Goal: Transaction & Acquisition: Purchase product/service

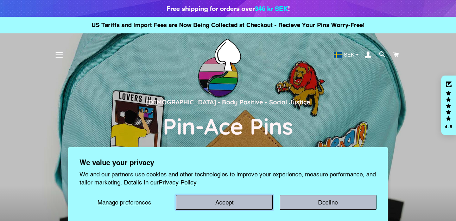
click at [233, 205] on button "Accept" at bounding box center [224, 202] width 97 height 15
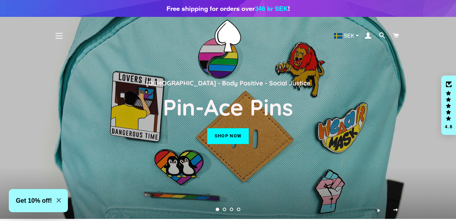
scroll to position [19, 0]
click at [381, 35] on span at bounding box center [382, 36] width 7 height 10
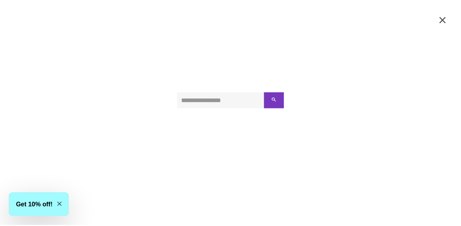
scroll to position [19, 0]
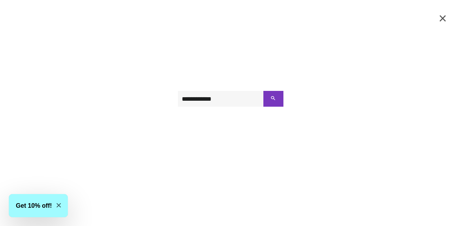
type input "**********"
click at [263, 91] on button "Search" at bounding box center [273, 99] width 20 height 16
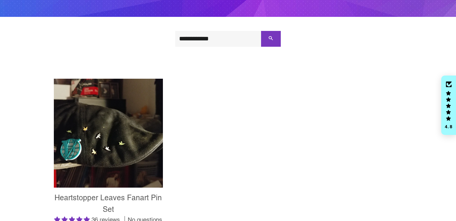
scroll to position [203, 0]
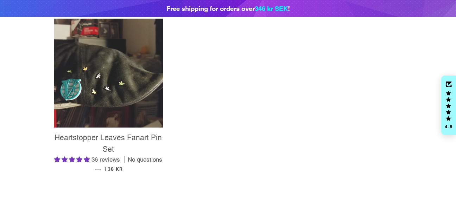
click at [127, 86] on img at bounding box center [108, 73] width 109 height 109
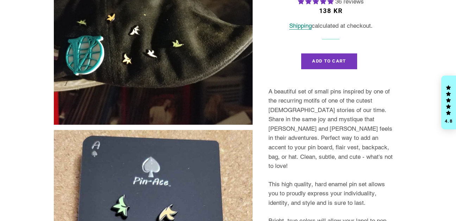
select select "**********"
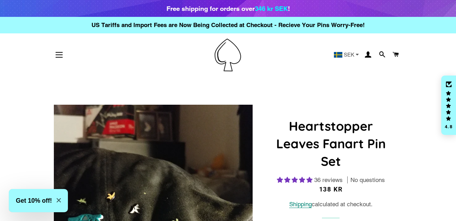
click at [63, 58] on button "Site navigation" at bounding box center [59, 55] width 18 height 18
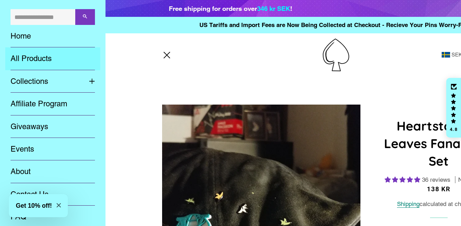
click at [33, 61] on link "All Products" at bounding box center [52, 58] width 95 height 22
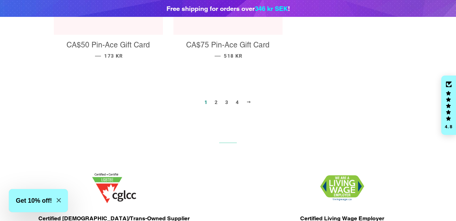
scroll to position [860, 0]
click at [250, 100] on span at bounding box center [248, 102] width 5 height 5
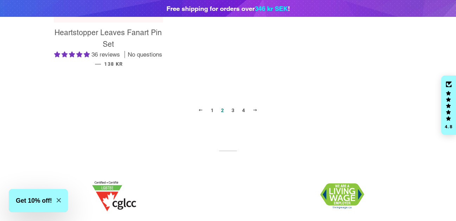
scroll to position [876, 0]
click at [255, 108] on span at bounding box center [254, 109] width 5 height 5
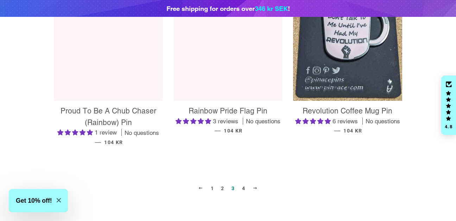
scroll to position [768, 0]
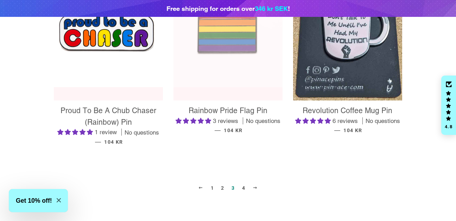
click at [254, 188] on span at bounding box center [254, 187] width 5 height 5
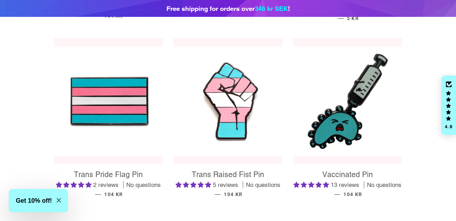
scroll to position [296, 0]
